Goal: Task Accomplishment & Management: Manage account settings

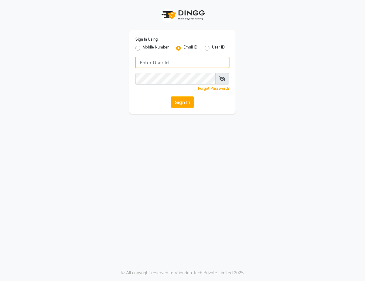
type input "sales@kidzkutz.com"
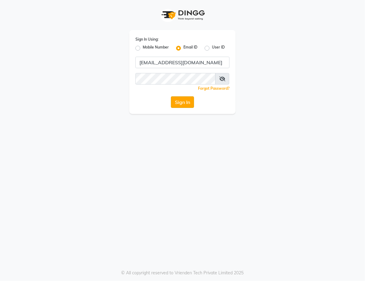
click at [186, 97] on button "Sign In" at bounding box center [182, 103] width 23 height 12
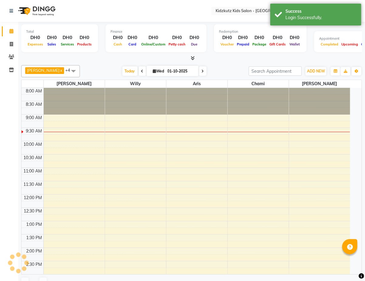
select select "en"
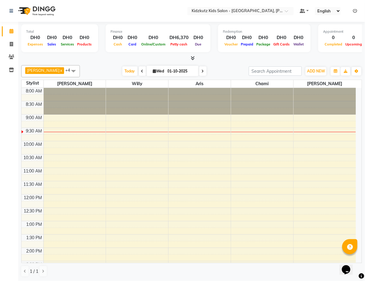
click at [363, 275] on icon at bounding box center [361, 276] width 5 height 5
click at [225, 62] on div "Total DH0 Expenses DH0 Sales DH0 Services DH0 Products Finance DH0 Cash DH0 Car…" at bounding box center [191, 152] width 347 height 260
click at [321, 72] on span "ADD NEW" at bounding box center [316, 71] width 18 height 5
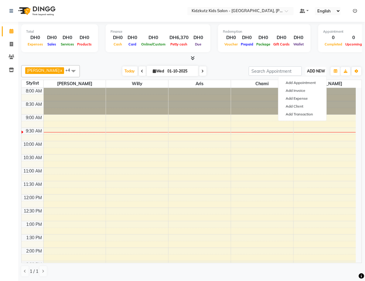
click at [321, 72] on span "ADD NEW" at bounding box center [316, 71] width 18 height 5
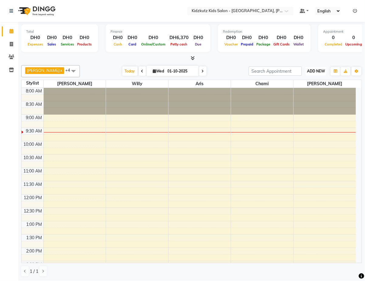
click at [315, 72] on span "ADD NEW" at bounding box center [316, 71] width 18 height 5
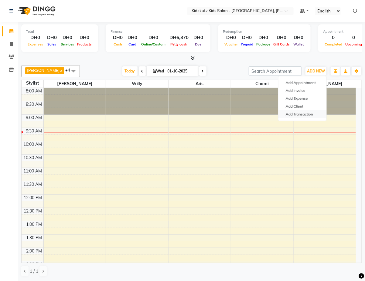
click at [309, 116] on link "Add Transaction" at bounding box center [302, 115] width 48 height 8
select select "direct"
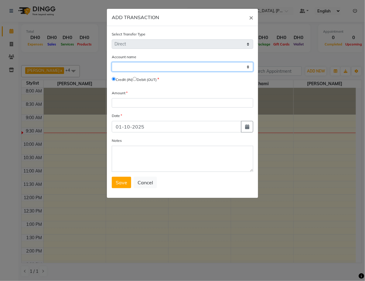
click at [242, 67] on select "Select Petty Cash Default Account" at bounding box center [182, 66] width 141 height 9
select select "7758"
click at [112, 62] on select "Select Petty Cash Default Account" at bounding box center [182, 66] width 141 height 9
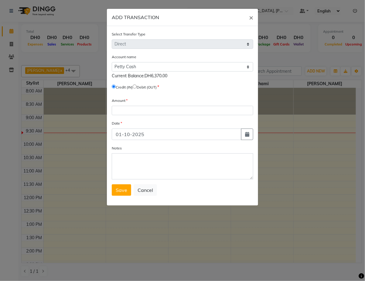
click at [137, 86] on input "radio" at bounding box center [135, 87] width 4 height 4
radio input "true"
click at [181, 111] on input "number" at bounding box center [182, 110] width 141 height 9
type input "6370"
click at [138, 162] on textarea "Notes" at bounding box center [182, 167] width 141 height 26
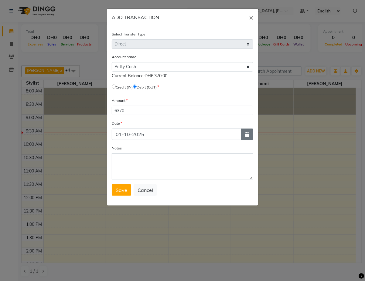
click at [248, 132] on icon "button" at bounding box center [247, 134] width 4 height 5
select select "10"
select select "2025"
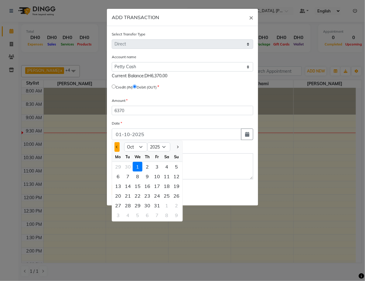
click at [117, 146] on span "Previous month" at bounding box center [117, 147] width 2 height 2
select select "9"
click at [128, 204] on div "30" at bounding box center [128, 206] width 10 height 10
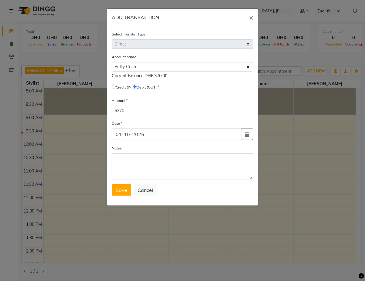
type input "30-09-2025"
click at [135, 160] on textarea "Notes" at bounding box center [182, 167] width 141 height 26
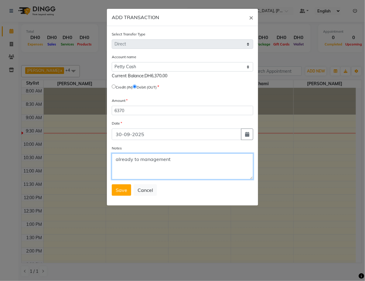
click at [141, 157] on textarea "already to management" at bounding box center [182, 167] width 141 height 26
type textarea "already remit to management"
click at [125, 185] on button "Save" at bounding box center [121, 191] width 19 height 12
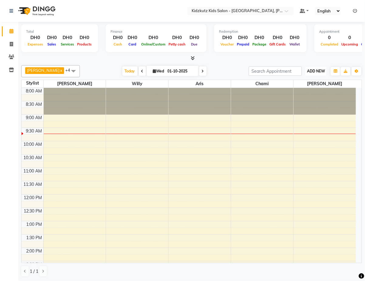
click at [318, 70] on span "ADD NEW" at bounding box center [316, 71] width 18 height 5
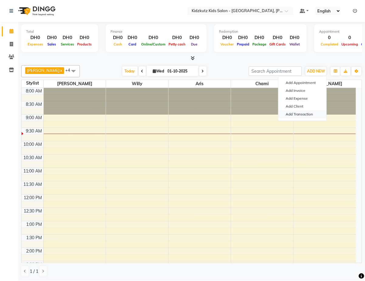
click at [302, 115] on link "Add Transaction" at bounding box center [302, 115] width 48 height 8
select select "direct"
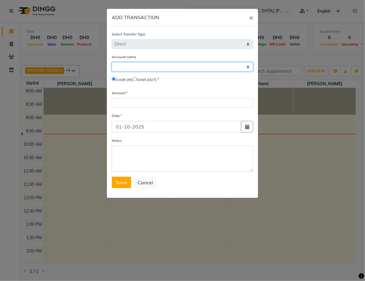
click at [170, 66] on select "Select Petty Cash Default Account" at bounding box center [182, 66] width 141 height 9
select select "7758"
click at [112, 62] on select "Select Petty Cash Default Account" at bounding box center [182, 66] width 141 height 9
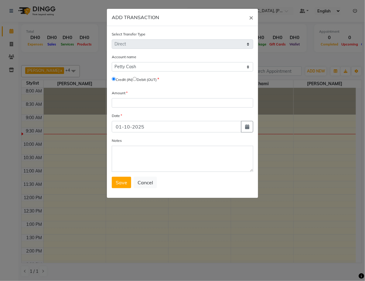
click at [137, 78] on input "radio" at bounding box center [135, 79] width 4 height 4
radio input "true"
click at [252, 17] on span "×" at bounding box center [251, 17] width 4 height 9
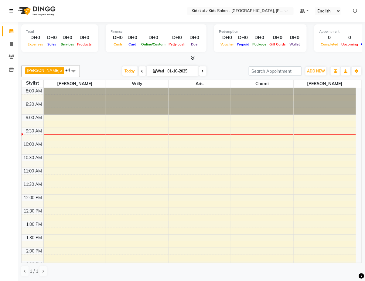
click at [14, 11] on link at bounding box center [12, 10] width 6 height 17
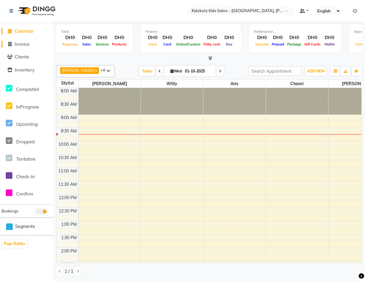
click at [26, 46] on span "Invoice" at bounding box center [22, 44] width 15 height 6
select select "service"
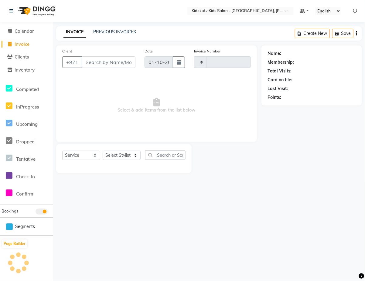
type input "0814"
select select "8554"
click at [109, 59] on input "Client" at bounding box center [109, 62] width 54 height 12
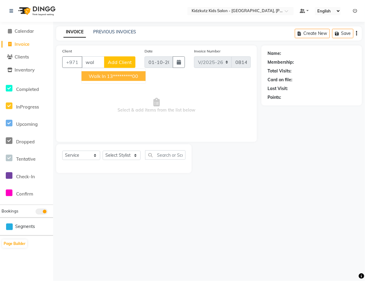
click at [128, 73] on ngb-highlight "13*********00" at bounding box center [122, 76] width 31 height 6
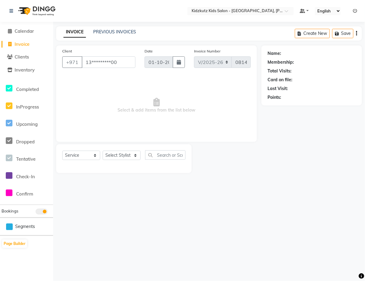
type input "13*********00"
click at [134, 155] on select "Select Stylist Aris Barber6 Chami Mr. Marwan Sales Sarah Victor Willy" at bounding box center [122, 155] width 38 height 9
select select "84879"
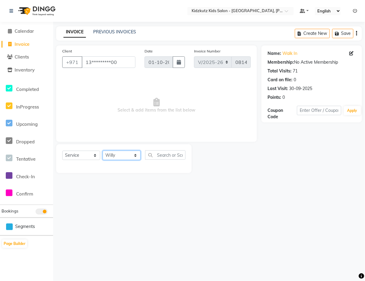
click at [103, 151] on select "Select Stylist Aris Barber6 Chami Mr. Marwan Sales Sarah Victor Willy" at bounding box center [122, 155] width 38 height 9
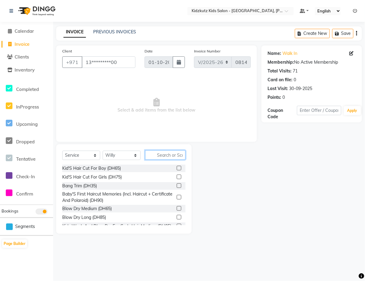
click at [176, 155] on input "text" at bounding box center [165, 155] width 40 height 9
click at [177, 168] on label at bounding box center [179, 168] width 5 height 5
click at [177, 168] on input "checkbox" at bounding box center [179, 169] width 4 height 4
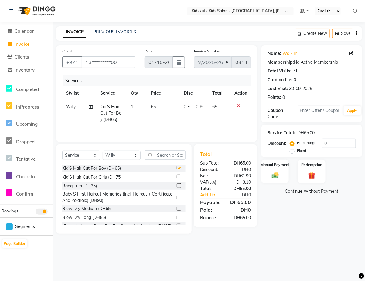
checkbox input "false"
click at [277, 170] on div "Manual Payment" at bounding box center [275, 171] width 29 height 25
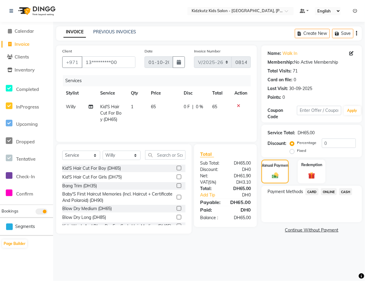
click at [314, 192] on span "CARD" at bounding box center [311, 192] width 13 height 7
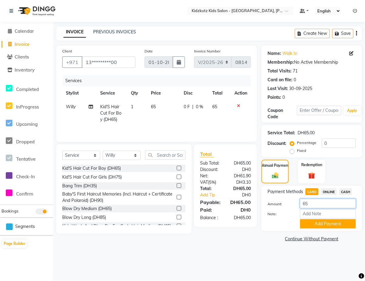
click at [321, 202] on input "65" at bounding box center [328, 203] width 56 height 9
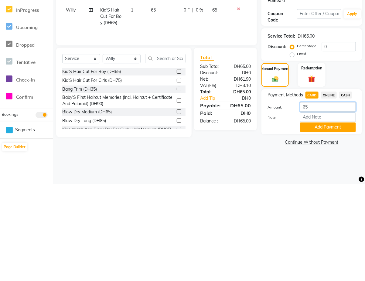
type input "6"
type input "50"
click at [344, 223] on button "Add Payment" at bounding box center [328, 223] width 56 height 9
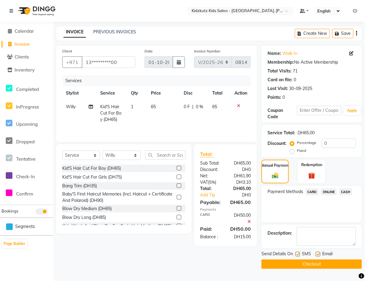
click at [345, 191] on span "CASH" at bounding box center [345, 192] width 13 height 7
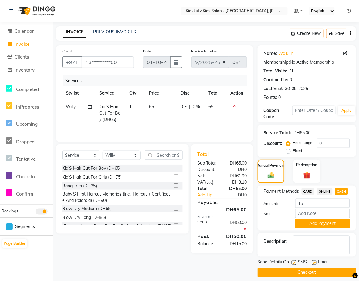
click at [34, 30] on span "Calendar" at bounding box center [24, 31] width 19 height 6
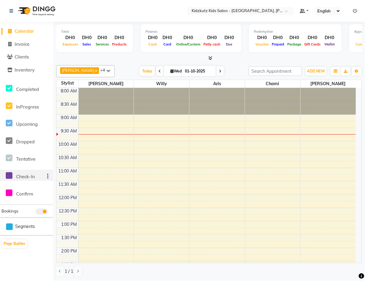
click at [8, 176] on icon at bounding box center [9, 176] width 7 height 8
click at [11, 195] on icon at bounding box center [9, 193] width 7 height 8
click at [22, 43] on span "Invoice" at bounding box center [22, 44] width 15 height 6
select select "8554"
select select "service"
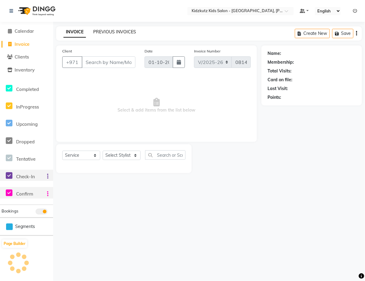
click at [111, 32] on link "PREVIOUS INVOICES" at bounding box center [114, 31] width 43 height 5
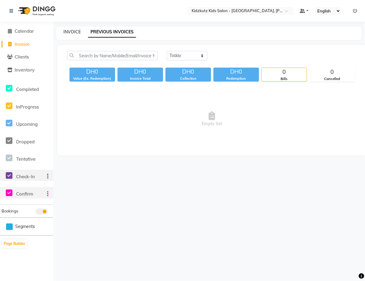
click at [78, 32] on link "INVOICE" at bounding box center [71, 31] width 17 height 5
select select "service"
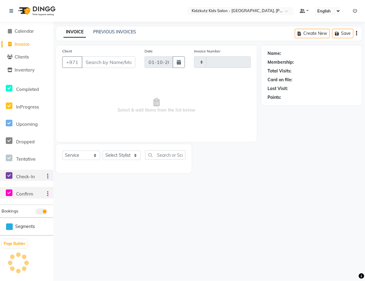
type input "0814"
select select "8554"
click at [18, 44] on span "Invoice" at bounding box center [22, 44] width 15 height 6
select select "service"
type input "0814"
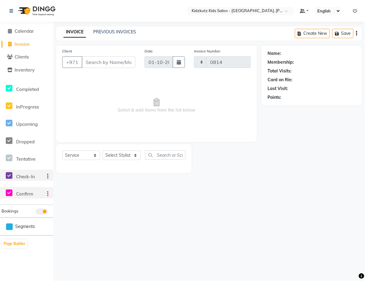
select select "8554"
click at [18, 44] on span "Invoice" at bounding box center [22, 44] width 15 height 6
select select "8554"
select select "service"
click at [127, 34] on link "PREVIOUS INVOICES" at bounding box center [114, 31] width 43 height 5
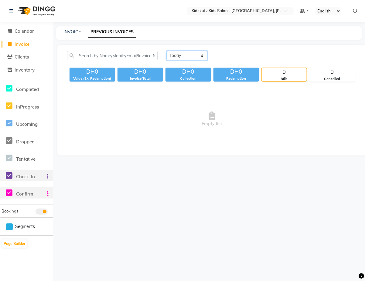
click at [175, 56] on select "Today Yesterday Custom Range" at bounding box center [187, 55] width 41 height 9
select select "yesterday"
click at [167, 51] on select "Today Yesterday Custom Range" at bounding box center [187, 55] width 41 height 9
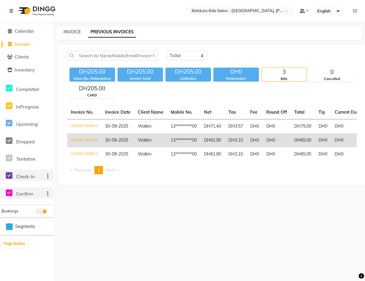
click at [102, 145] on td "30-09-2025" at bounding box center [117, 141] width 33 height 14
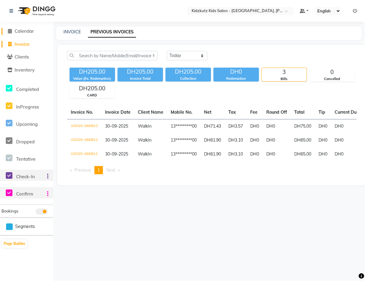
click at [29, 31] on span "Calendar" at bounding box center [24, 31] width 19 height 6
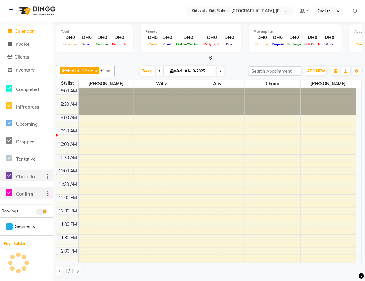
scroll to position [27, 0]
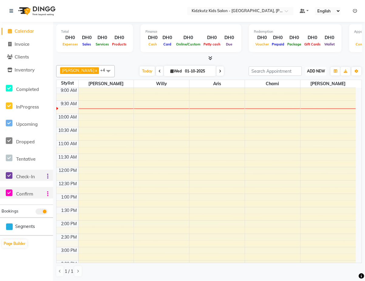
click at [315, 71] on span "ADD NEW" at bounding box center [316, 71] width 18 height 5
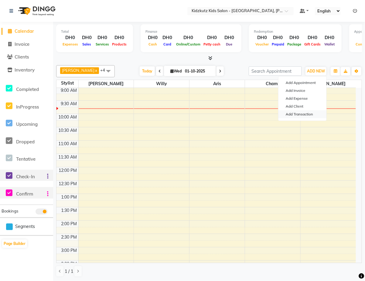
click at [311, 114] on link "Add Transaction" at bounding box center [302, 115] width 48 height 8
select select "direct"
select select
